Goal: Information Seeking & Learning: Learn about a topic

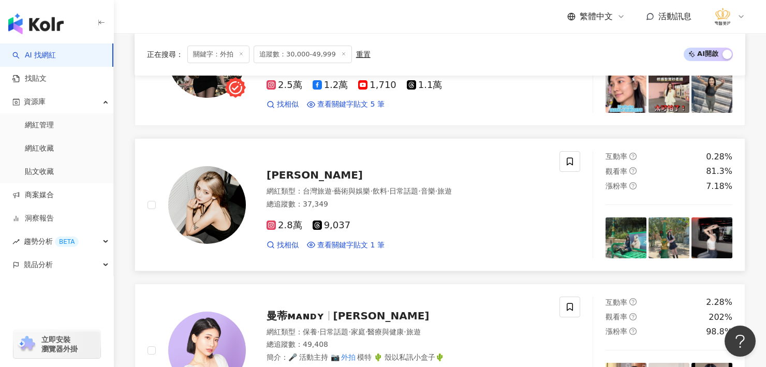
scroll to position [1089, 0]
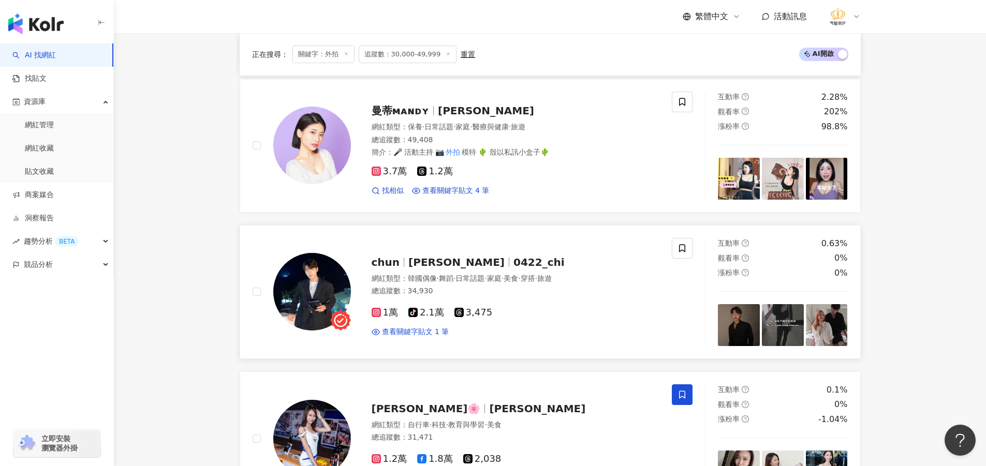
drag, startPoint x: 864, startPoint y: 219, endPoint x: 853, endPoint y: 221, distance: 11.0
click at [765, 221] on div "正在搜尋 ： 關鍵字：外拍 追蹤數：30,000-49,999 重置 AI 開啟 AI 關閉 K i K i 網紅類型 ： 醫美 · 瑜珈 · 藝術與娛樂 ·…" at bounding box center [550, 356] width 662 height 2119
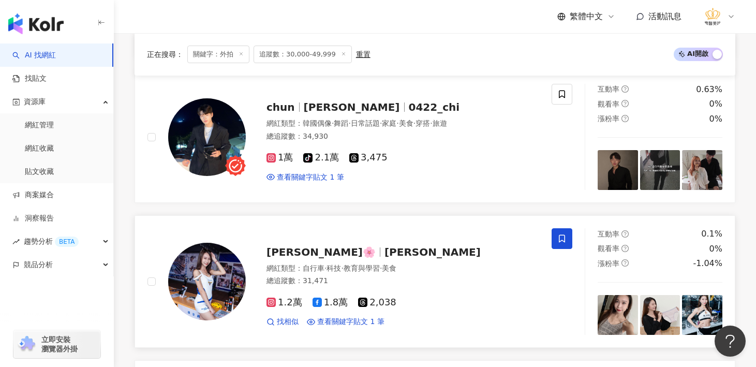
scroll to position [1138, 0]
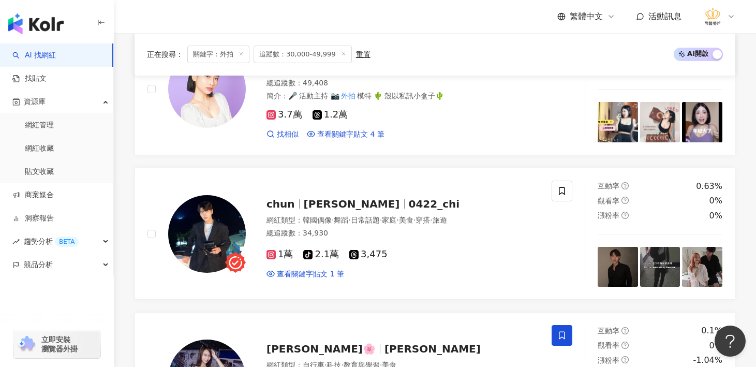
click at [128, 208] on div "正在搜尋 ： 關鍵字：外拍 追蹤數：30,000-49,999 重置 AI 開啟 AI 關閉 K i K i 網紅類型 ： 醫美 · 瑜珈 · 藝術與娛樂 ·…" at bounding box center [435, 298] width 642 height 2100
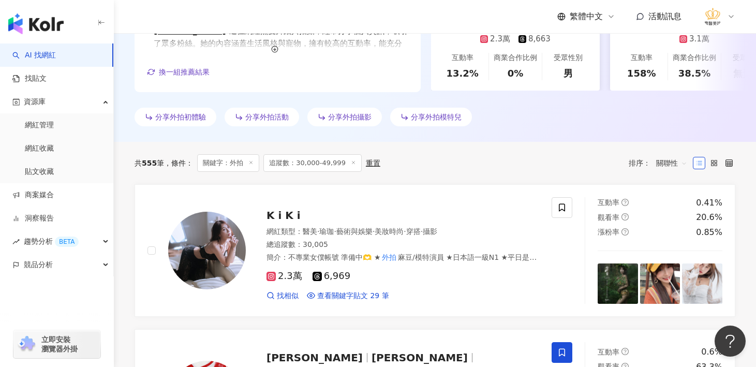
scroll to position [362, 0]
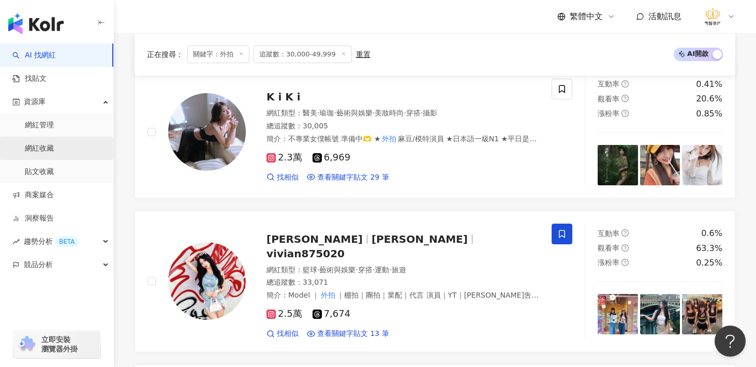
click at [51, 149] on link "網紅收藏" at bounding box center [39, 148] width 29 height 10
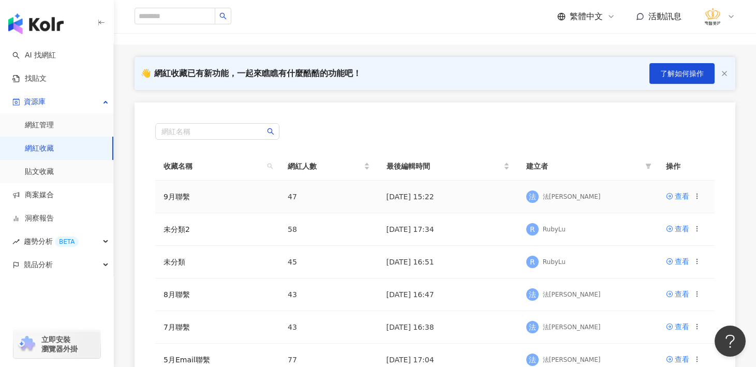
scroll to position [103, 0]
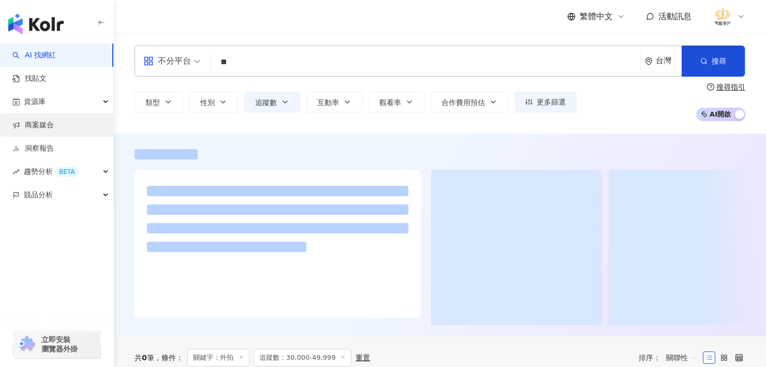
drag, startPoint x: 0, startPoint y: 0, endPoint x: 42, endPoint y: 127, distance: 134.2
click at [42, 127] on link "商案媒合" at bounding box center [32, 125] width 41 height 10
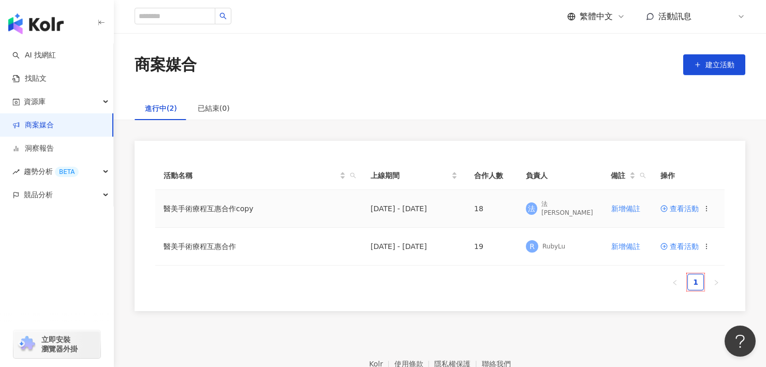
click at [675, 209] on span "查看活動" at bounding box center [679, 208] width 38 height 7
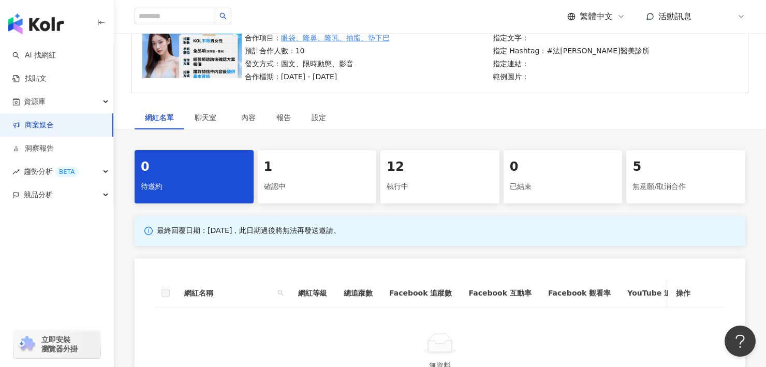
scroll to position [103, 0]
click at [306, 179] on div "確認中" at bounding box center [317, 186] width 107 height 18
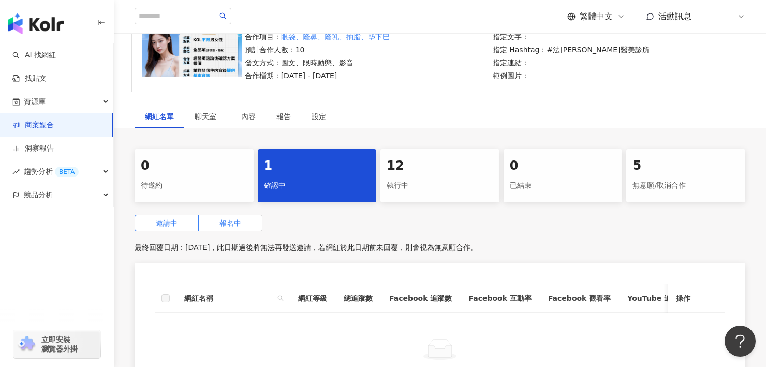
drag, startPoint x: 228, startPoint y: 223, endPoint x: 260, endPoint y: 219, distance: 31.9
click at [228, 223] on span "報名中" at bounding box center [230, 223] width 22 height 8
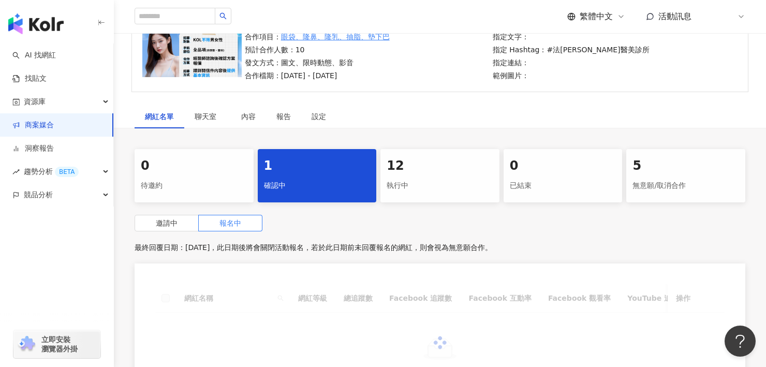
scroll to position [259, 0]
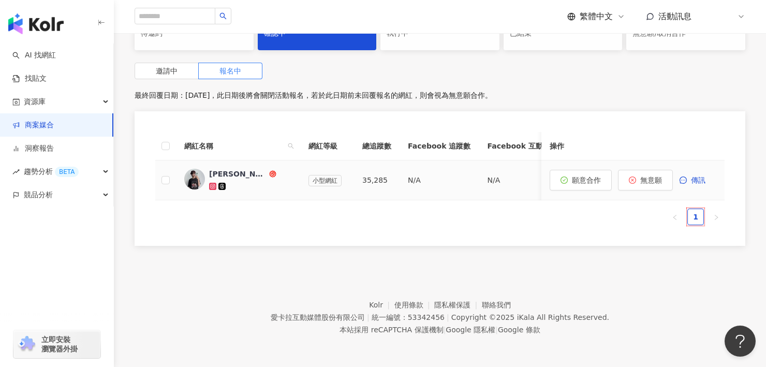
click at [241, 172] on span "Elaine" at bounding box center [242, 174] width 67 height 10
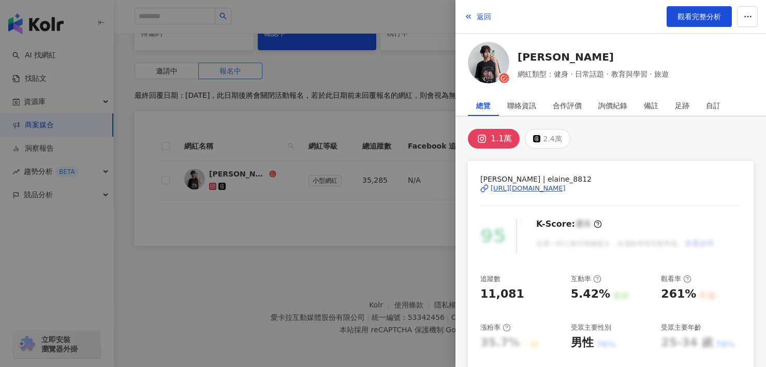
click at [565, 191] on div "https://www.instagram.com/elaine_8812/" at bounding box center [527, 188] width 75 height 9
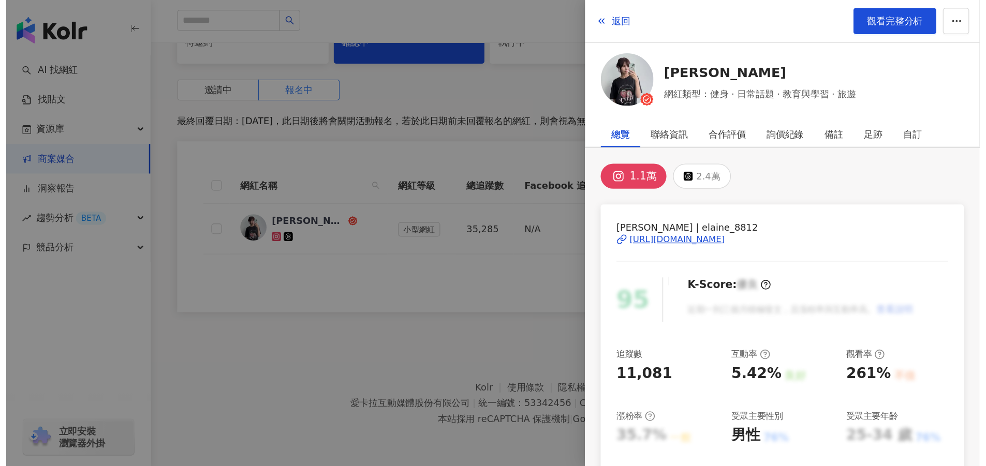
scroll to position [164, 0]
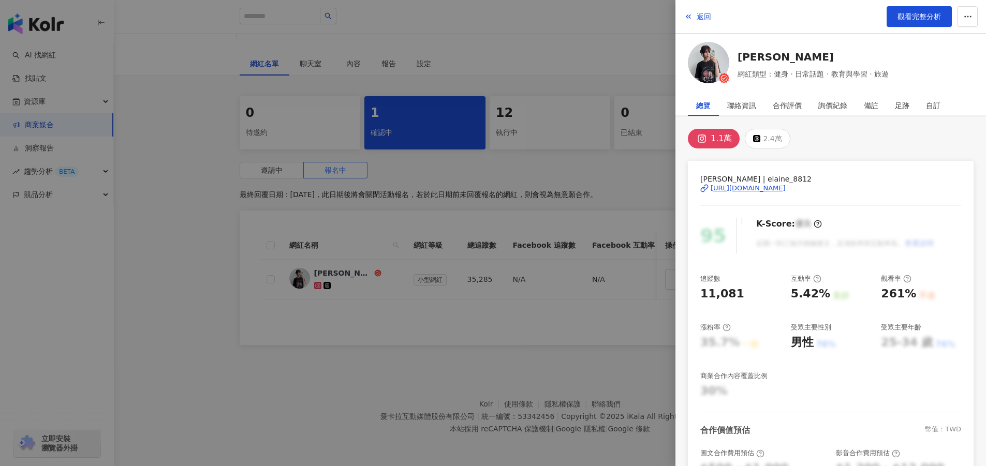
click at [605, 366] on div at bounding box center [493, 233] width 986 height 466
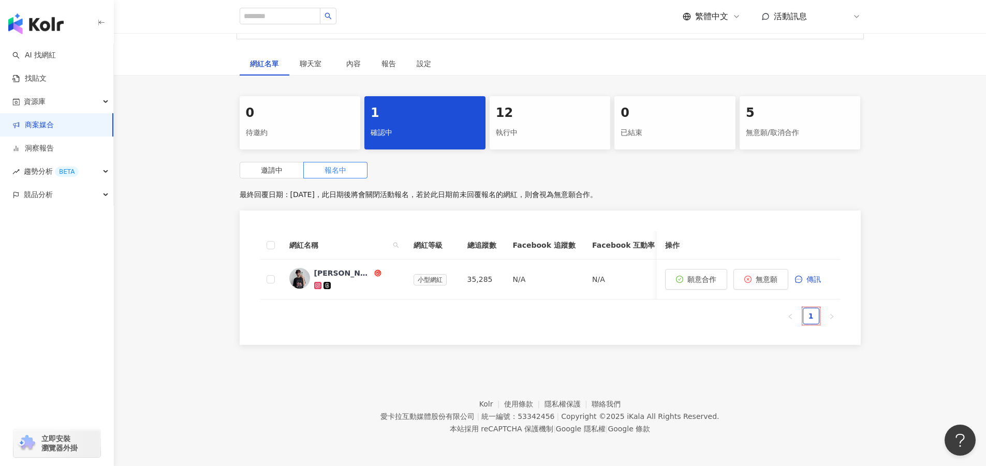
click at [762, 129] on div "無意願/取消合作" at bounding box center [800, 133] width 109 height 18
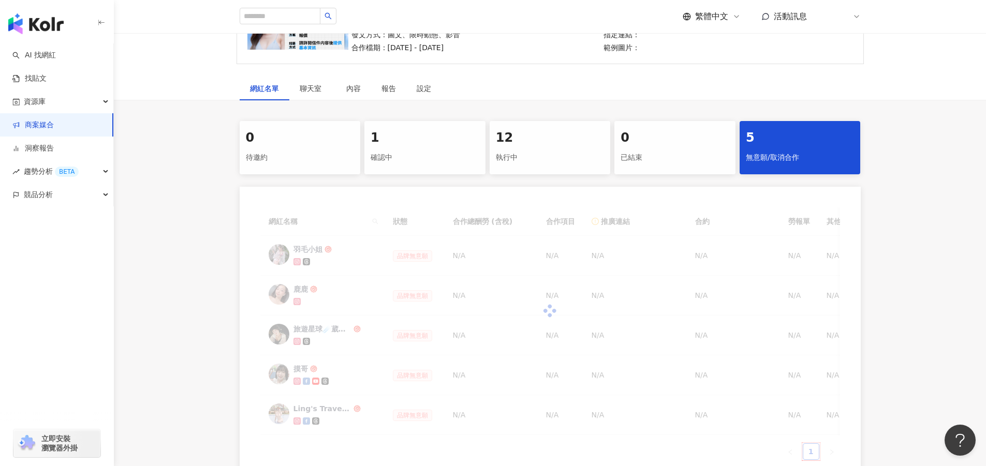
scroll to position [164, 0]
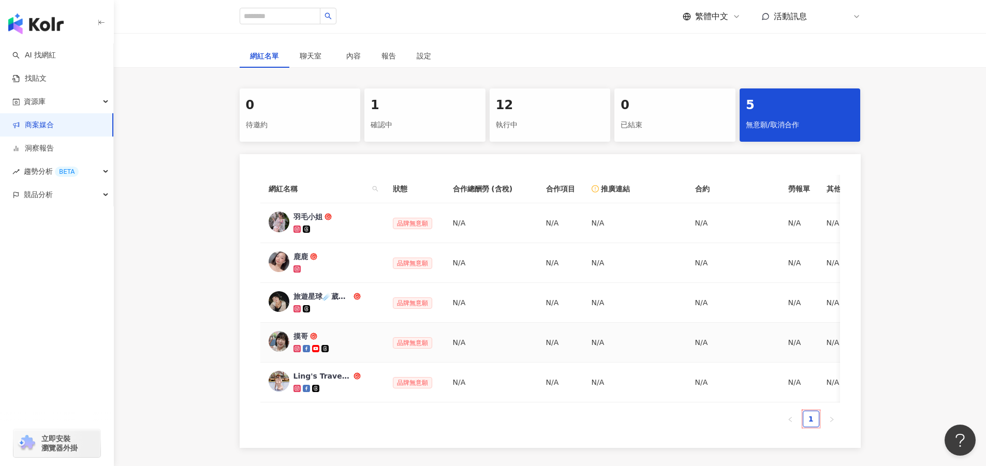
click at [303, 337] on div "摸哥" at bounding box center [300, 336] width 14 height 10
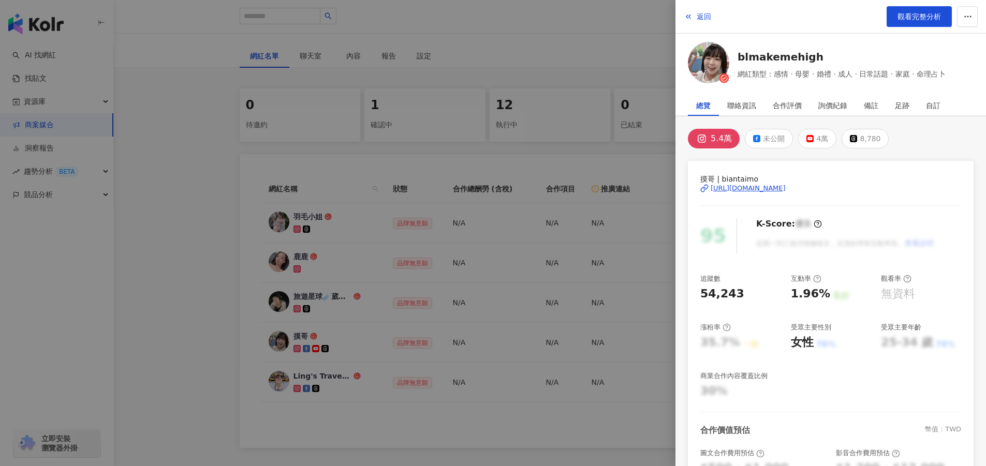
click at [765, 187] on div "https://www.instagram.com/biantaimo/" at bounding box center [747, 188] width 75 height 9
click at [389, 366] on div at bounding box center [493, 233] width 986 height 466
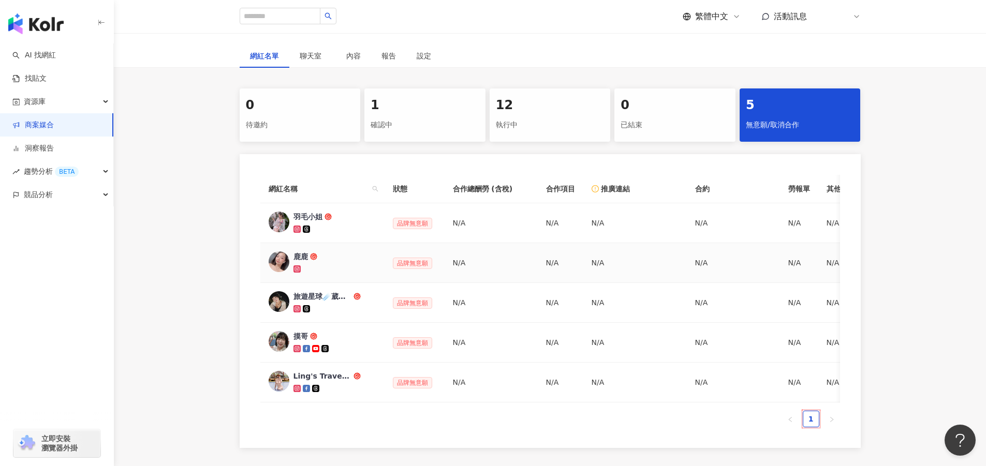
click at [301, 259] on div "鹿鹿" at bounding box center [300, 256] width 14 height 10
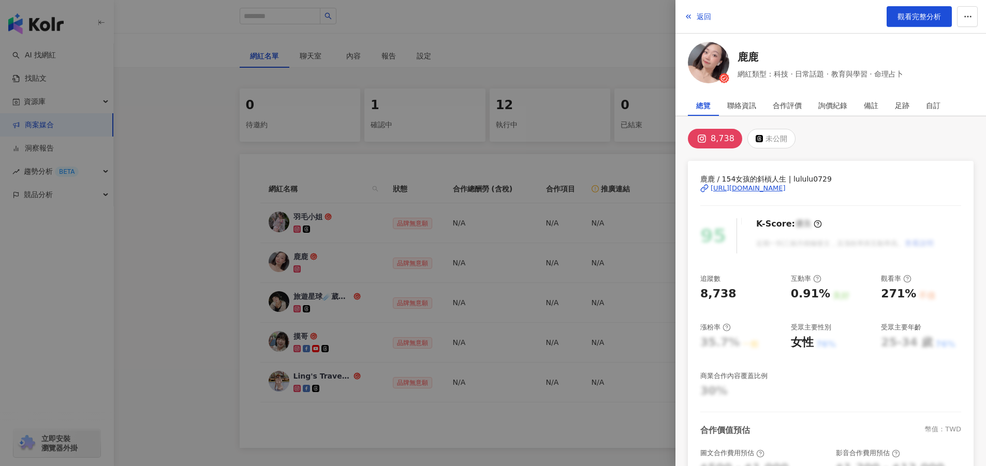
click at [765, 188] on div "https://www.instagram.com/lululu0729/" at bounding box center [747, 188] width 75 height 9
drag, startPoint x: 400, startPoint y: 244, endPoint x: 375, endPoint y: 234, distance: 27.5
click at [400, 244] on div at bounding box center [493, 233] width 986 height 466
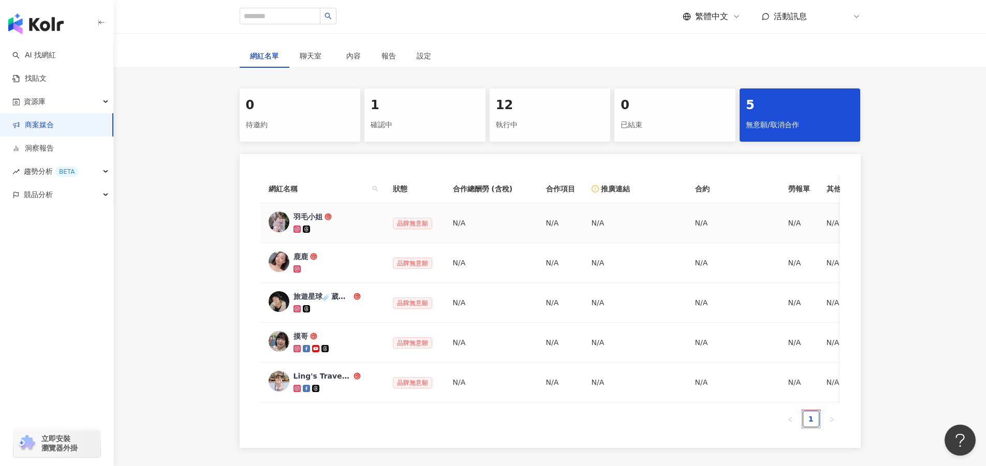
click at [305, 214] on div "羽毛小姐" at bounding box center [307, 217] width 29 height 10
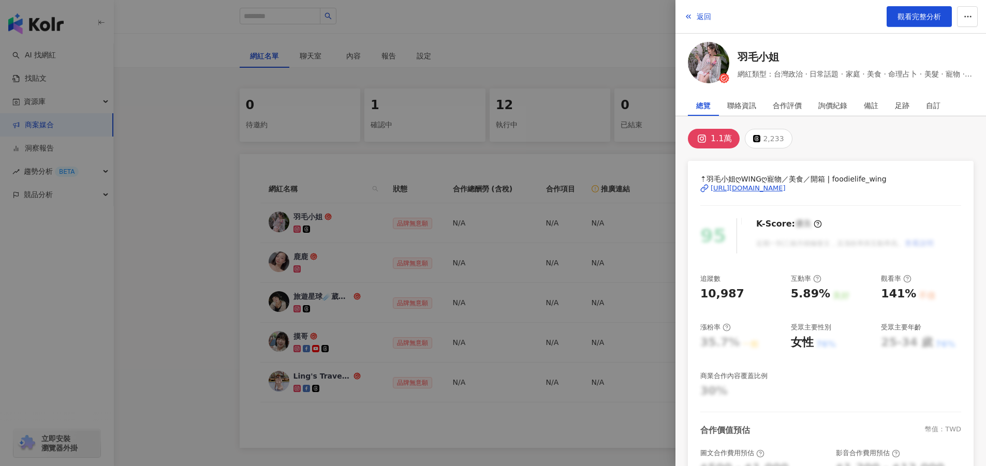
click at [765, 187] on div "https://www.instagram.com/foodielife_wing/" at bounding box center [747, 188] width 75 height 9
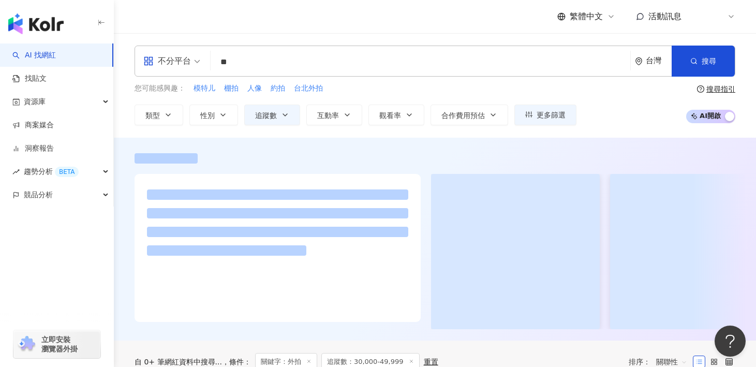
click at [42, 57] on link "AI 找網紅" at bounding box center [33, 55] width 43 height 10
click at [249, 62] on input "**" at bounding box center [420, 62] width 411 height 20
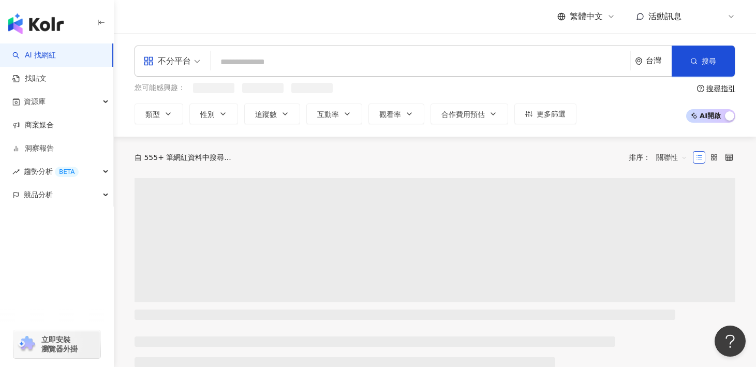
paste input "**********"
type input "**********"
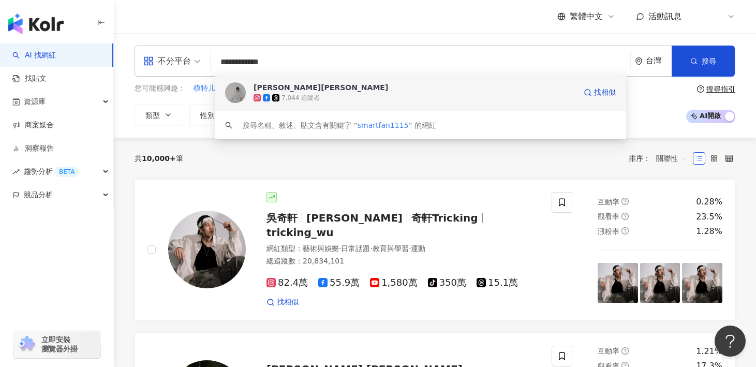
click at [302, 94] on div "7,044 追蹤者" at bounding box center [300, 98] width 38 height 9
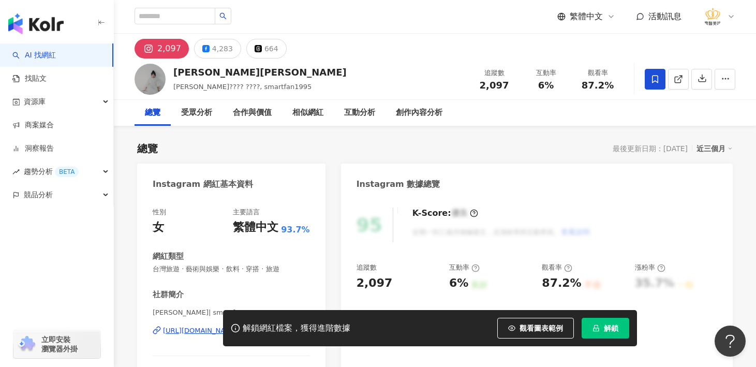
click at [652, 78] on icon at bounding box center [654, 78] width 9 height 9
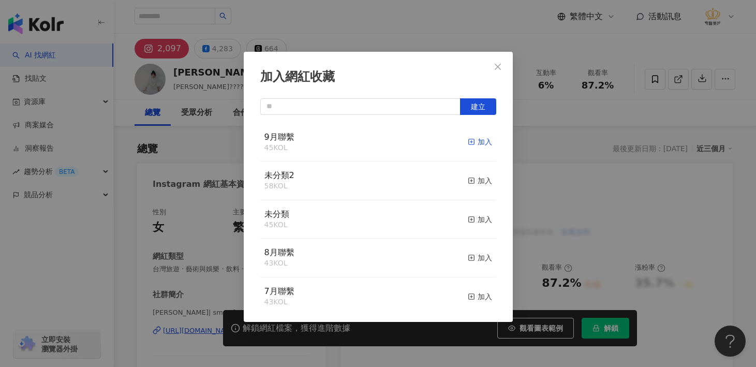
click at [475, 145] on div "加入" at bounding box center [480, 141] width 24 height 11
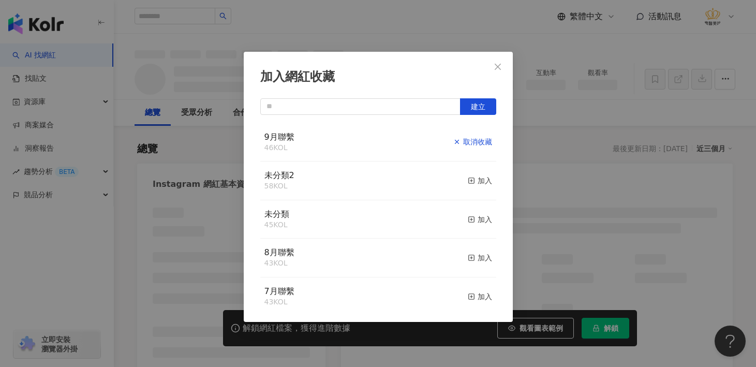
click at [498, 64] on icon "close" at bounding box center [498, 67] width 8 height 8
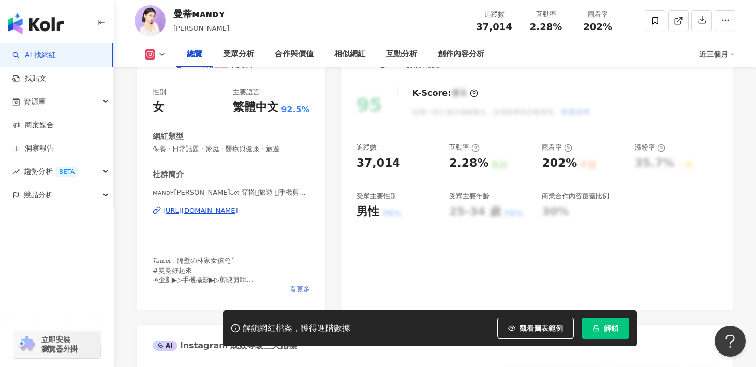
scroll to position [103, 0]
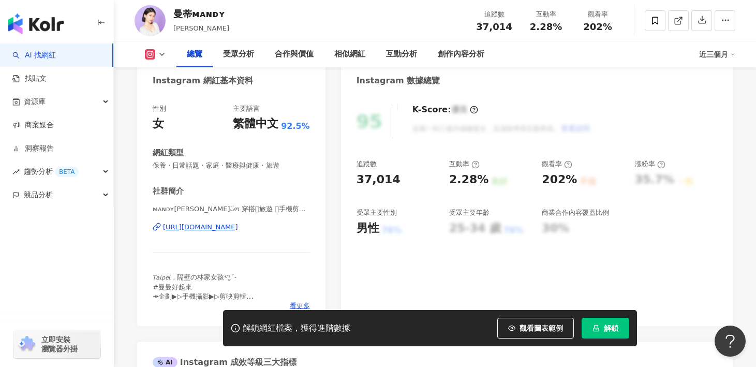
click at [238, 227] on div "https://www.instagram.com/mandy_is_sexy_goddess/" at bounding box center [200, 226] width 75 height 9
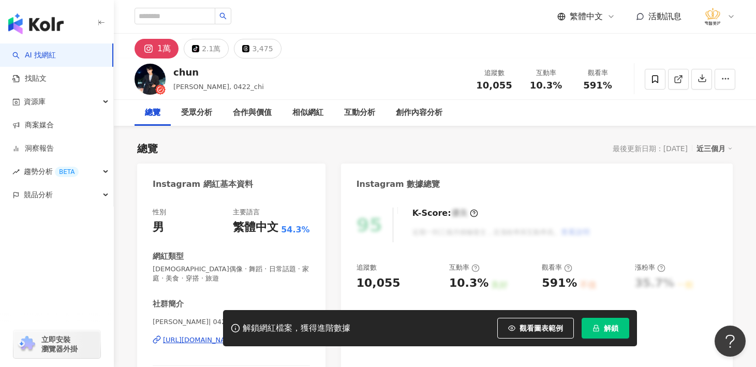
scroll to position [103, 0]
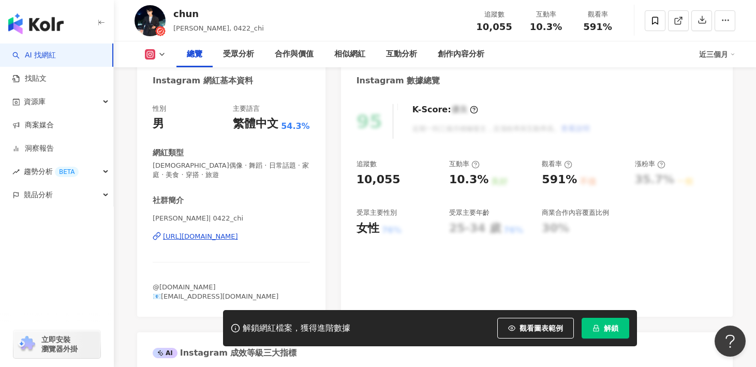
click at [238, 236] on div "[URL][DOMAIN_NAME]" at bounding box center [200, 236] width 75 height 9
click at [654, 18] on icon at bounding box center [654, 20] width 9 height 9
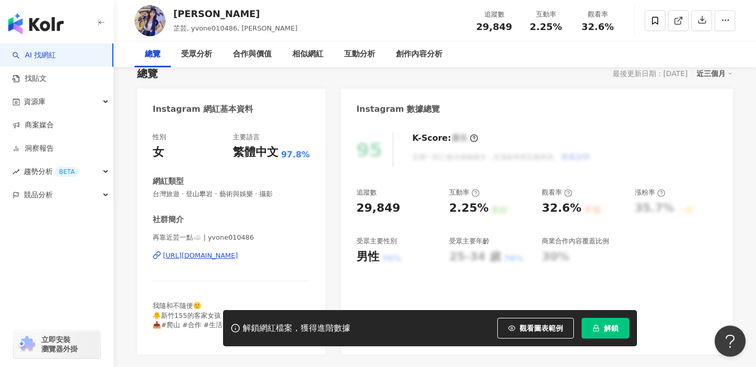
scroll to position [103, 0]
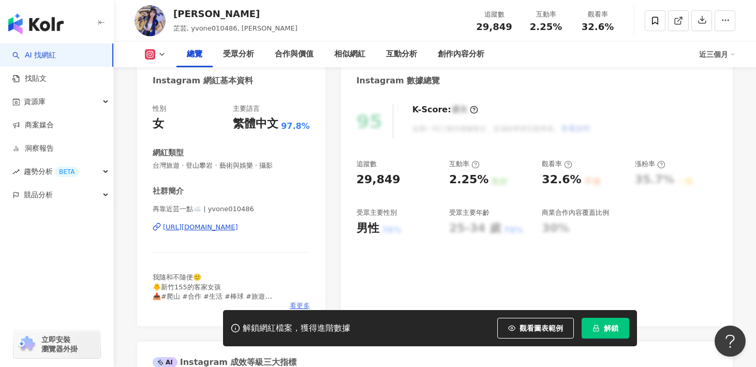
click at [296, 301] on span "看更多" at bounding box center [300, 305] width 20 height 9
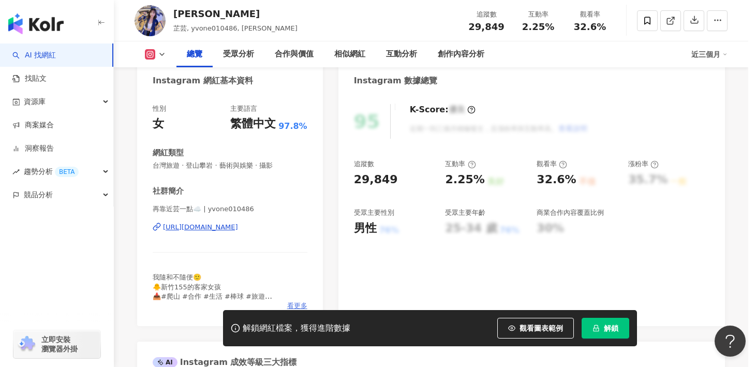
scroll to position [155, 0]
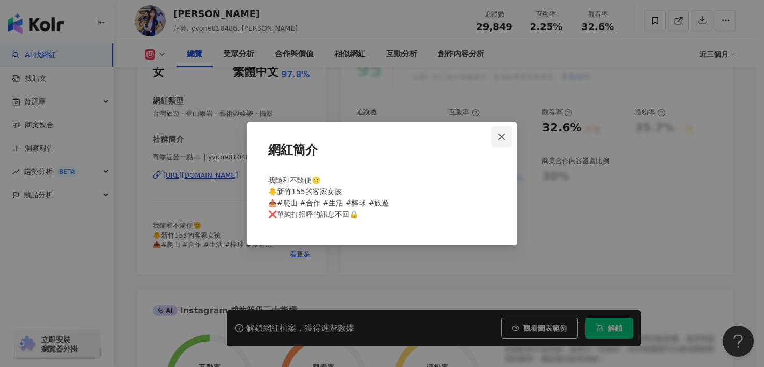
click at [502, 137] on icon "close" at bounding box center [501, 136] width 6 height 6
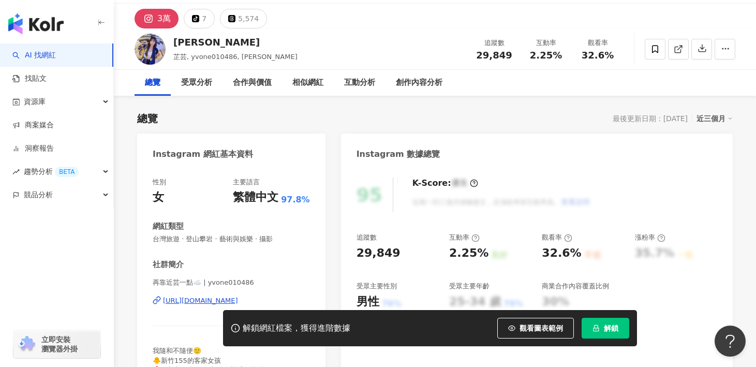
scroll to position [0, 0]
